Goal: Understand process/instructions: Learn about a topic

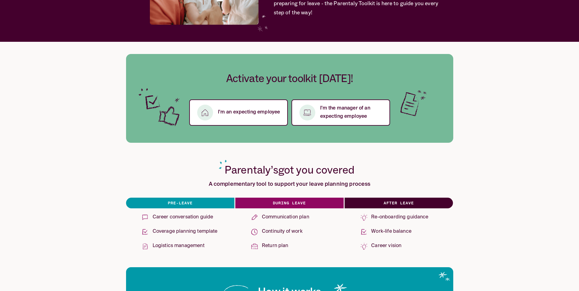
scroll to position [92, 0]
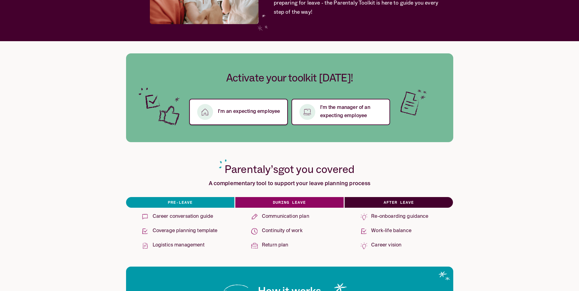
click at [255, 110] on p "I’m an expecting employee" at bounding box center [249, 112] width 62 height 8
